Goal: Task Accomplishment & Management: Manage account settings

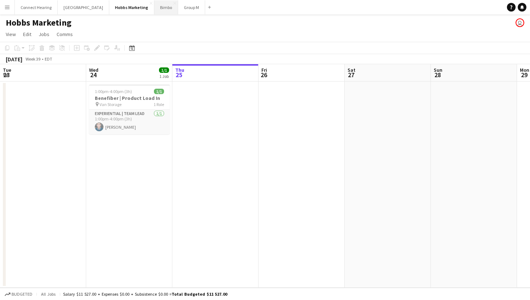
click at [154, 10] on button "Bimbo Close" at bounding box center [166, 7] width 24 height 14
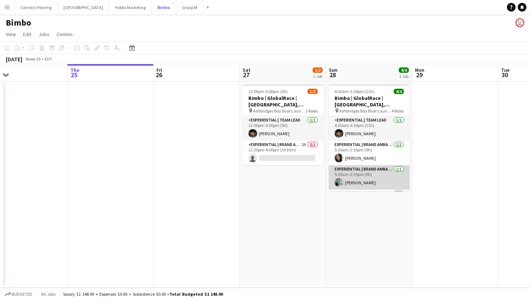
scroll to position [23, 0]
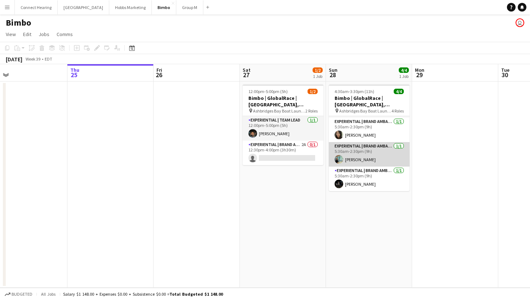
click at [349, 185] on app-card-role "Experiential | Brand Ambassador [DATE] 5:30am-2:30pm (9h) [PERSON_NAME]" at bounding box center [369, 179] width 81 height 25
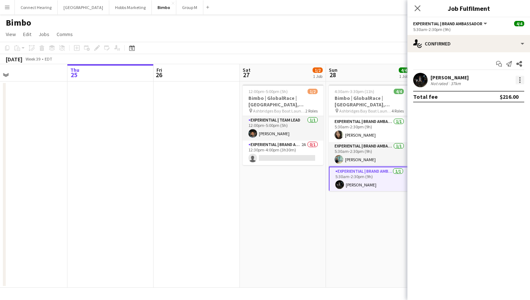
click at [520, 81] on div at bounding box center [520, 80] width 9 height 9
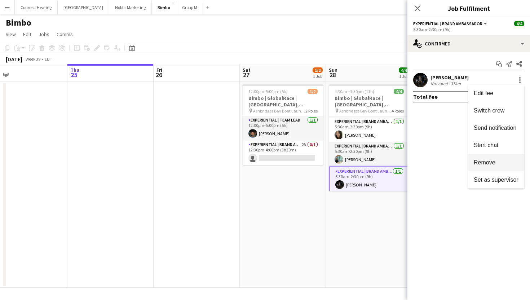
click at [492, 163] on span "Remove" at bounding box center [485, 162] width 22 height 6
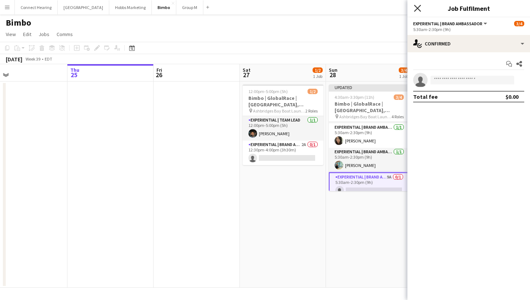
click at [419, 11] on app-icon "Close pop-in" at bounding box center [418, 8] width 10 height 10
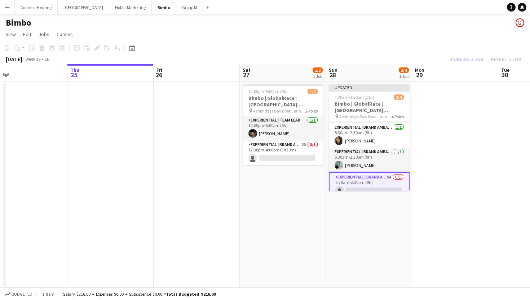
click at [474, 59] on div "Publish 1 job Revert 1 job" at bounding box center [486, 58] width 88 height 9
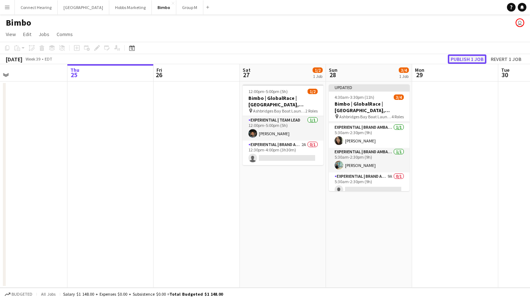
click at [474, 59] on button "Publish 1 job" at bounding box center [467, 58] width 39 height 9
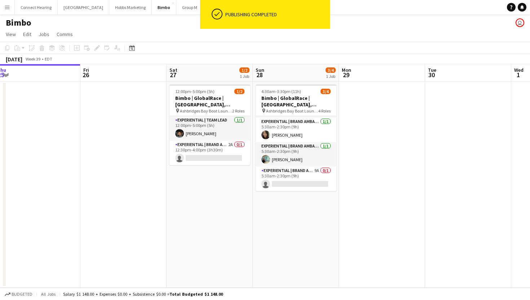
scroll to position [0, 266]
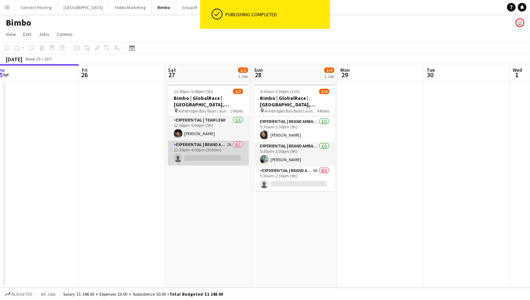
click at [215, 148] on app-card-role "Experiential | Brand Ambassador 2A 0/1 12:30pm-4:00pm (3h30m) single-neutral-ac…" at bounding box center [208, 153] width 81 height 25
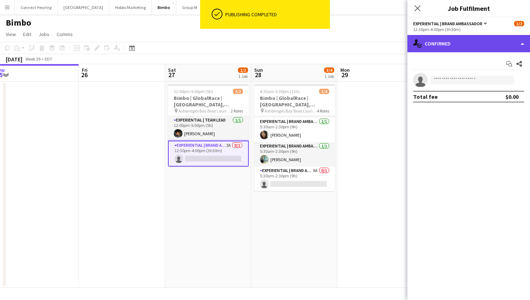
click at [518, 42] on div "single-neutral-actions-check-2 Confirmed" at bounding box center [469, 43] width 123 height 17
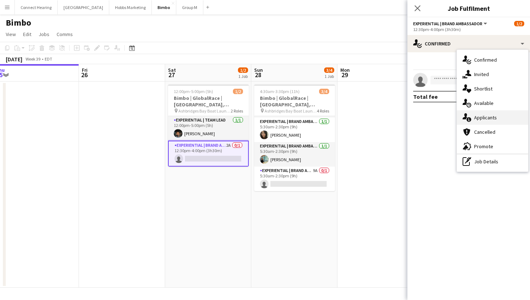
click at [495, 119] on span "Applicants" at bounding box center [485, 117] width 23 height 6
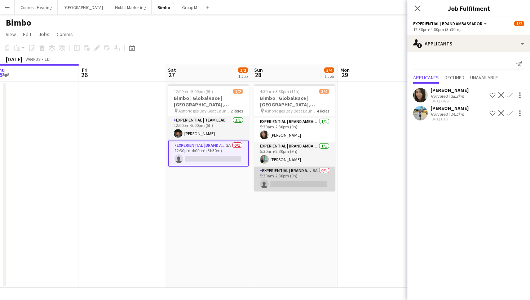
click at [307, 182] on app-card-role "Experiential | Brand Ambassador 9A 0/1 5:30am-2:30pm (9h) single-neutral-actions" at bounding box center [294, 179] width 81 height 25
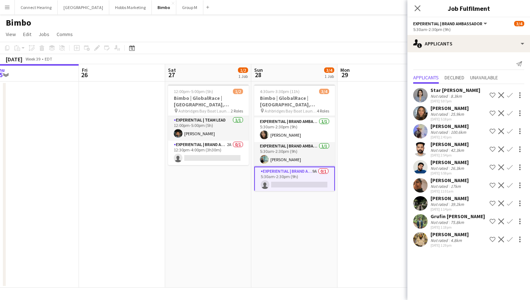
scroll to position [24, 0]
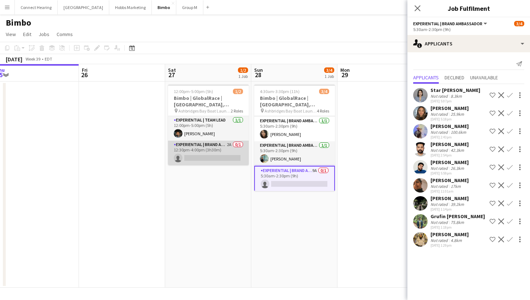
click at [189, 155] on app-card-role "Experiential | Brand Ambassador 2A 0/1 12:30pm-4:00pm (3h30m) single-neutral-ac…" at bounding box center [208, 153] width 81 height 25
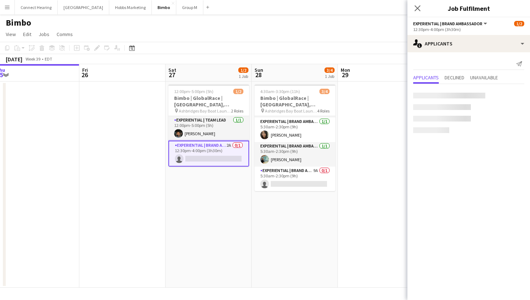
scroll to position [23, 0]
